Goal: Task Accomplishment & Management: Use online tool/utility

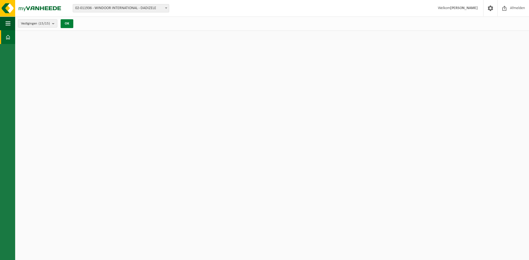
click at [70, 23] on button "OK" at bounding box center [67, 23] width 13 height 9
click at [106, 9] on span "02-011936 - WINDOOR INTERNATIONAL - DADIZELE" at bounding box center [121, 8] width 96 height 8
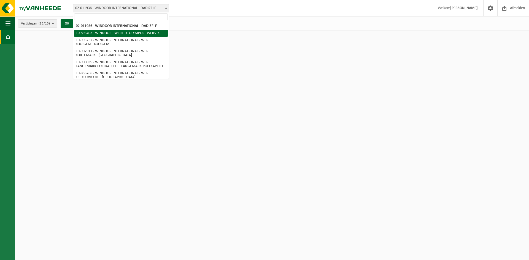
select select "115816"
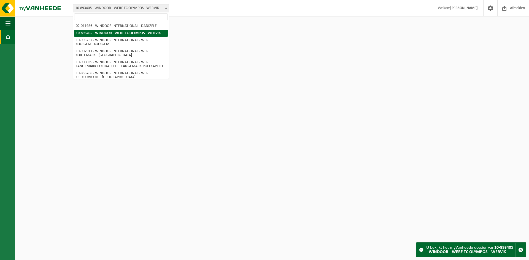
click at [104, 6] on span "10-893405 - WINDOOR - WERF TC OLYMPOS - WERVIK" at bounding box center [121, 8] width 96 height 8
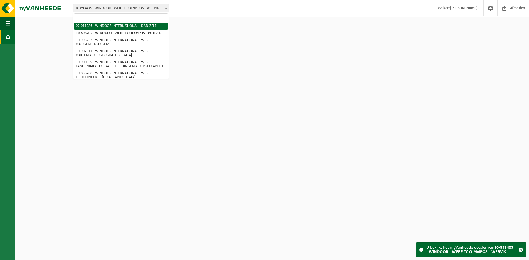
select select "18975"
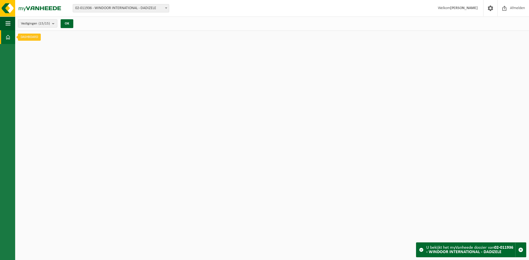
click at [6, 33] on span at bounding box center [8, 37] width 5 height 14
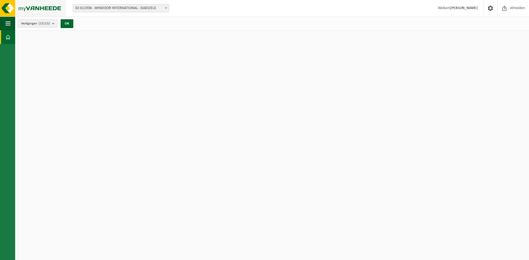
drag, startPoint x: 8, startPoint y: 7, endPoint x: 5, endPoint y: 12, distance: 6.2
click at [7, 8] on img at bounding box center [33, 8] width 66 height 17
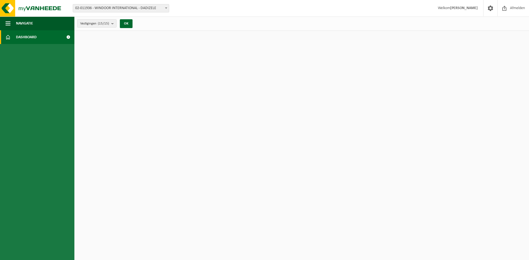
click at [17, 37] on span "Dashboard" at bounding box center [26, 37] width 21 height 14
click at [513, 9] on span "Afmelden" at bounding box center [518, 8] width 18 height 16
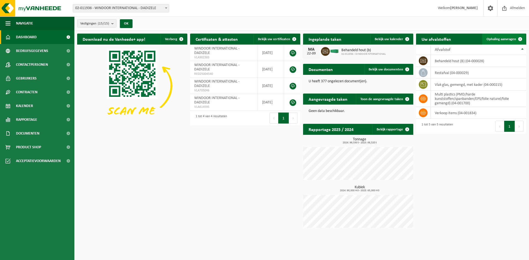
click at [497, 36] on link "Ophaling aanvragen" at bounding box center [504, 39] width 44 height 11
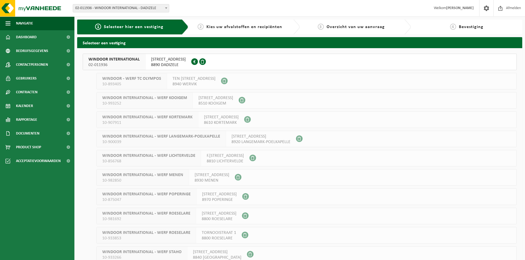
click at [103, 64] on span "02-011936" at bounding box center [113, 65] width 51 height 6
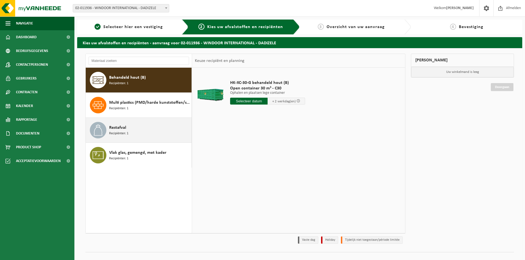
click at [126, 127] on div "Restafval Recipiënten: 1" at bounding box center [149, 130] width 81 height 17
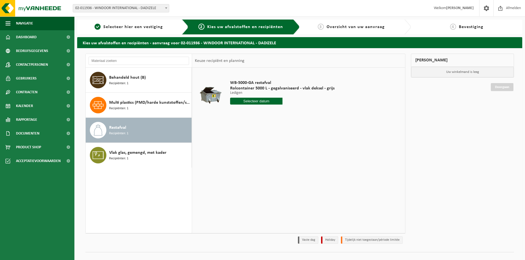
click at [273, 104] on input "text" at bounding box center [256, 101] width 52 height 7
click at [244, 158] on div "23" at bounding box center [245, 159] width 10 height 9
type input "Van 2025-09-23"
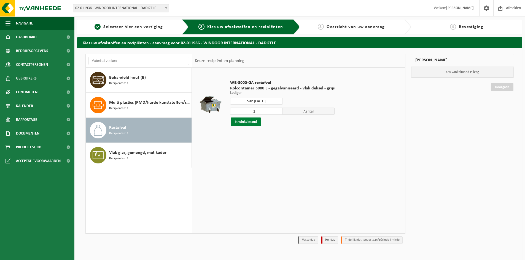
click at [239, 123] on button "In winkelmand" at bounding box center [246, 122] width 30 height 9
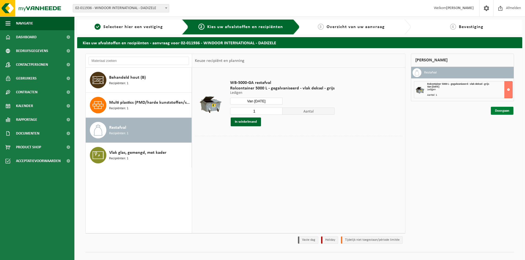
click at [501, 112] on link "Doorgaan" at bounding box center [502, 111] width 23 height 8
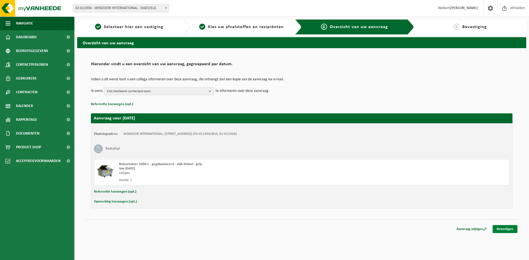
click at [506, 230] on link "Bevestigen" at bounding box center [505, 229] width 25 height 8
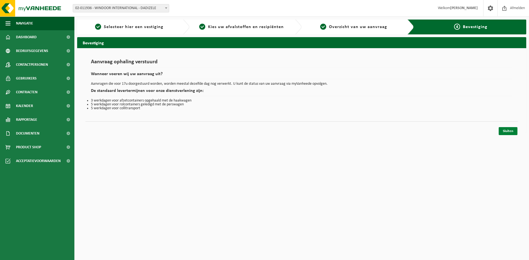
click at [510, 131] on link "Sluiten" at bounding box center [508, 131] width 19 height 8
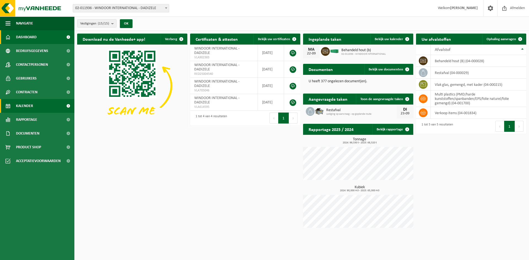
click at [35, 107] on link "Kalender" at bounding box center [37, 106] width 74 height 14
